Goal: Information Seeking & Learning: Learn about a topic

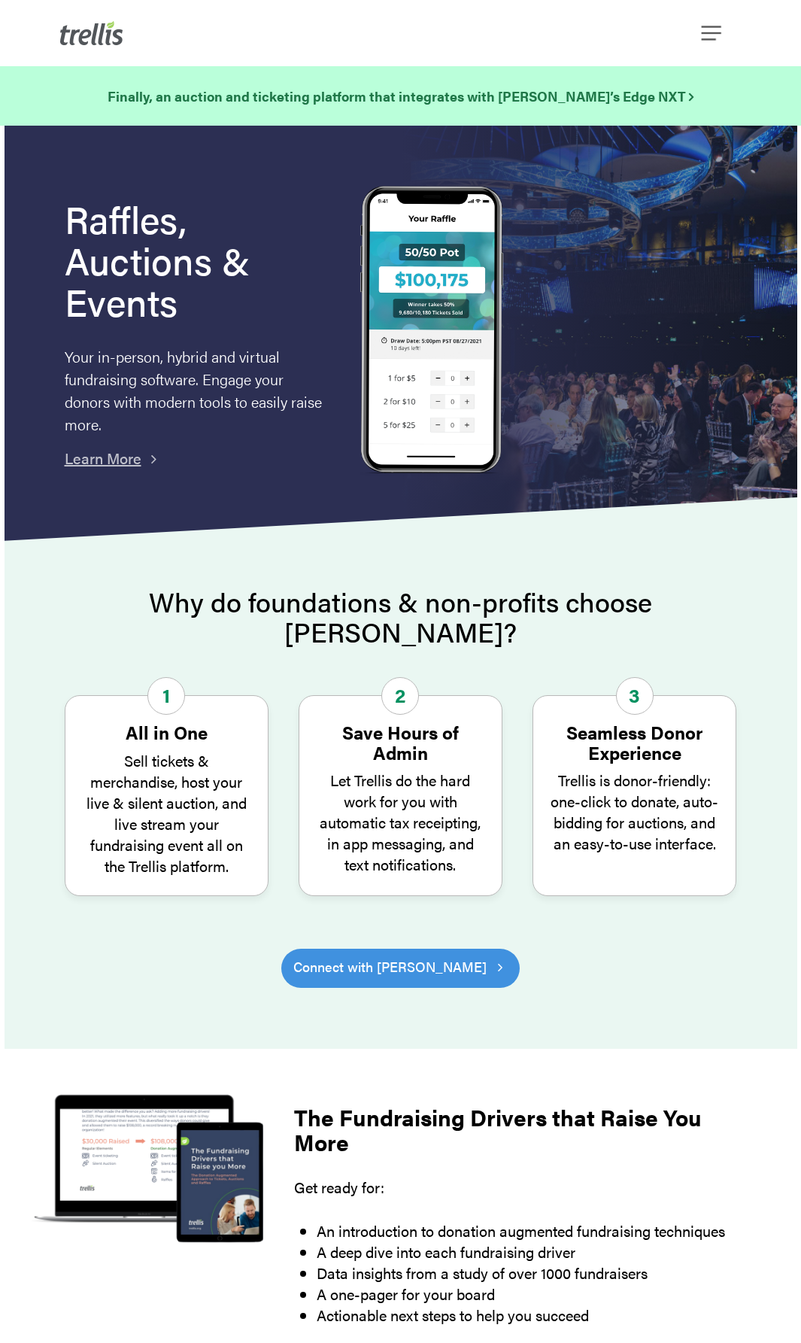
click at [724, 44] on div "Menu Features Success Stories Fundraising Resources Partners Find a Partner Bec…" at bounding box center [400, 33] width 681 height 66
click at [718, 34] on span "Navigation Menu" at bounding box center [712, 33] width 20 height 26
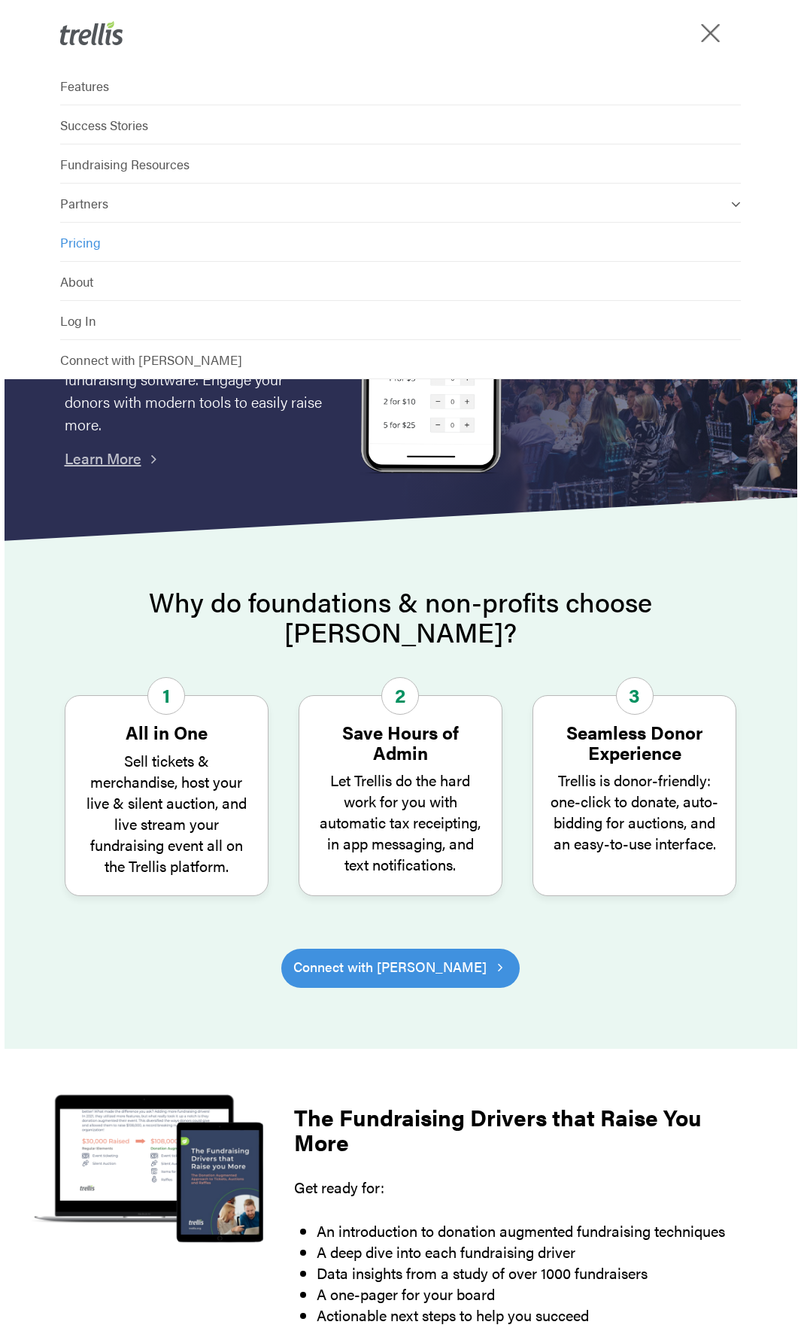
click at [99, 247] on span "Pricing" at bounding box center [80, 242] width 41 height 18
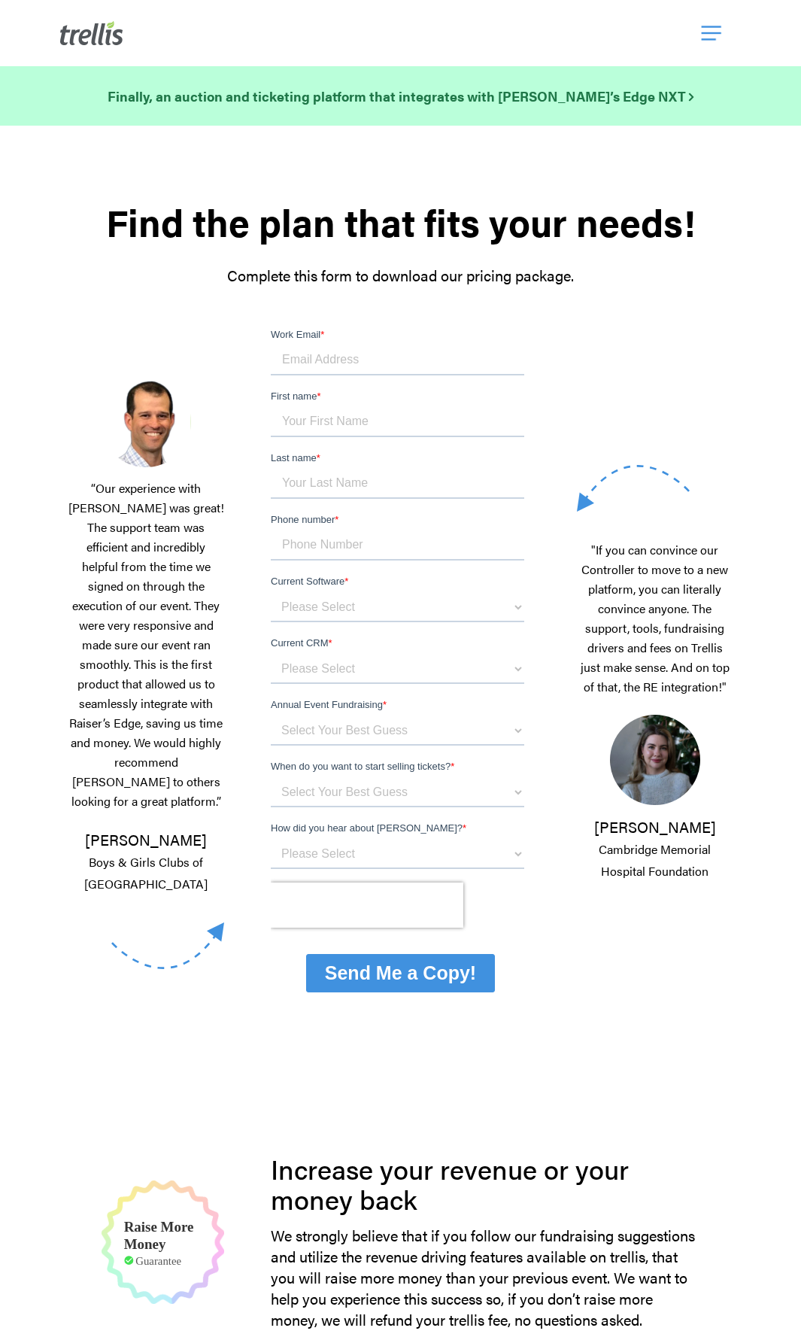
click at [710, 30] on span "Navigation Menu" at bounding box center [712, 33] width 20 height 26
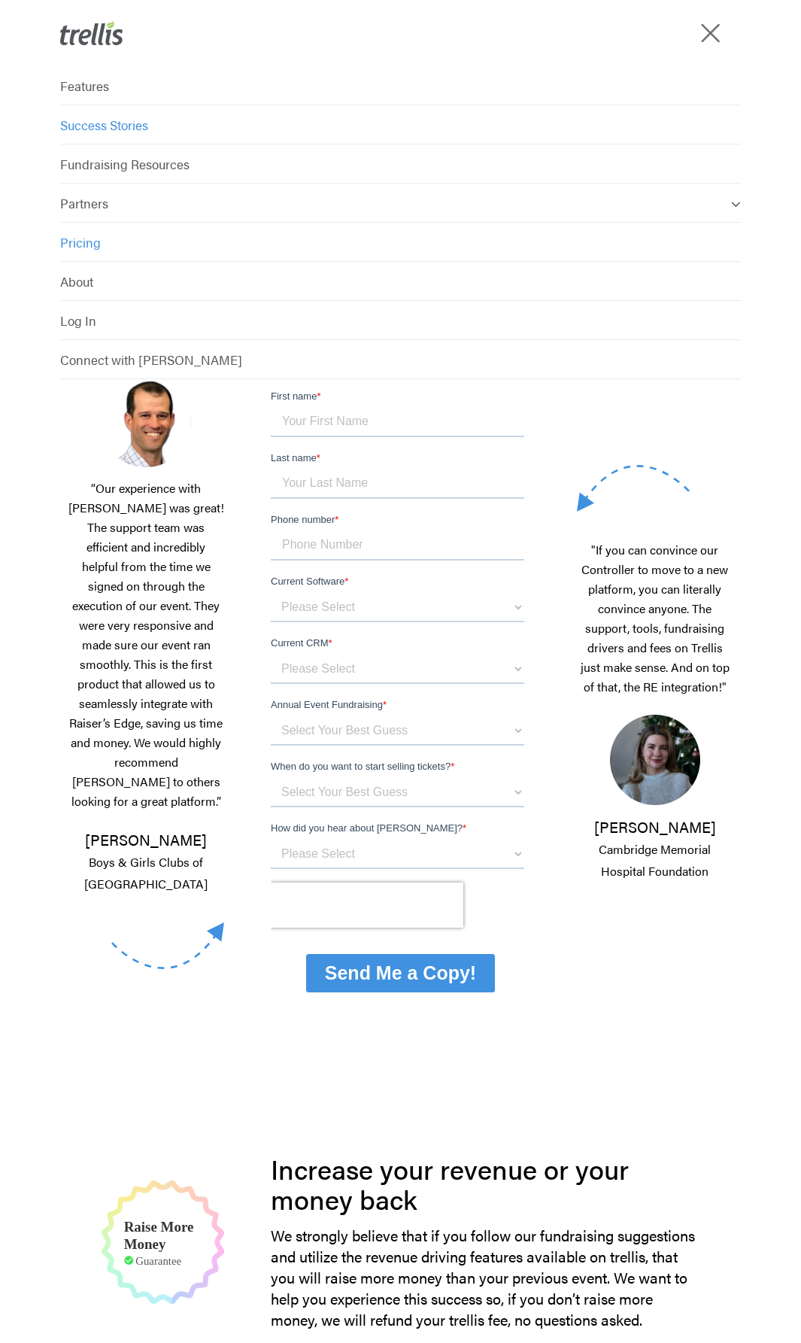
click at [150, 125] on link "Success Stories" at bounding box center [400, 124] width 681 height 39
